Goal: Task Accomplishment & Management: Manage account settings

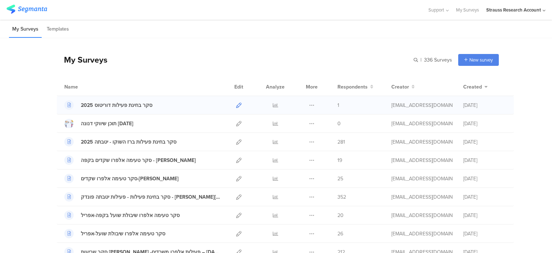
click at [238, 102] on icon at bounding box center [238, 104] width 5 height 5
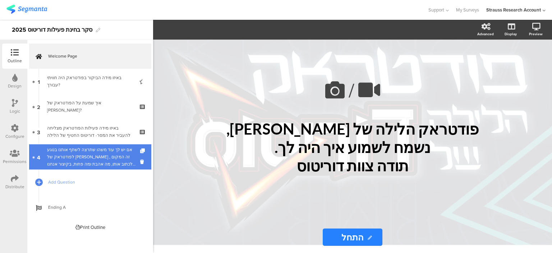
click at [88, 152] on div "אם יש לך עוד משהו שתרצה לשתף אותנו בנוגע לפודטראק של [PERSON_NAME] , זה המקום ל…" at bounding box center [91, 157] width 89 height 22
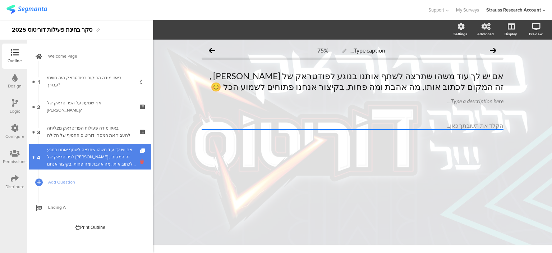
click at [140, 161] on icon at bounding box center [143, 161] width 6 height 7
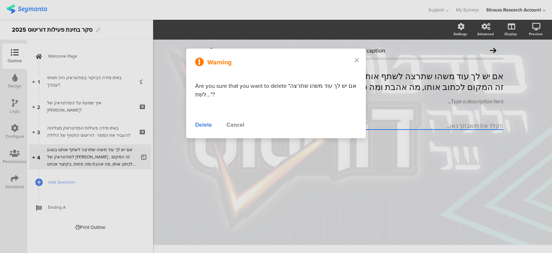
click at [205, 125] on div "Delete" at bounding box center [203, 124] width 17 height 9
